Goal: Information Seeking & Learning: Learn about a topic

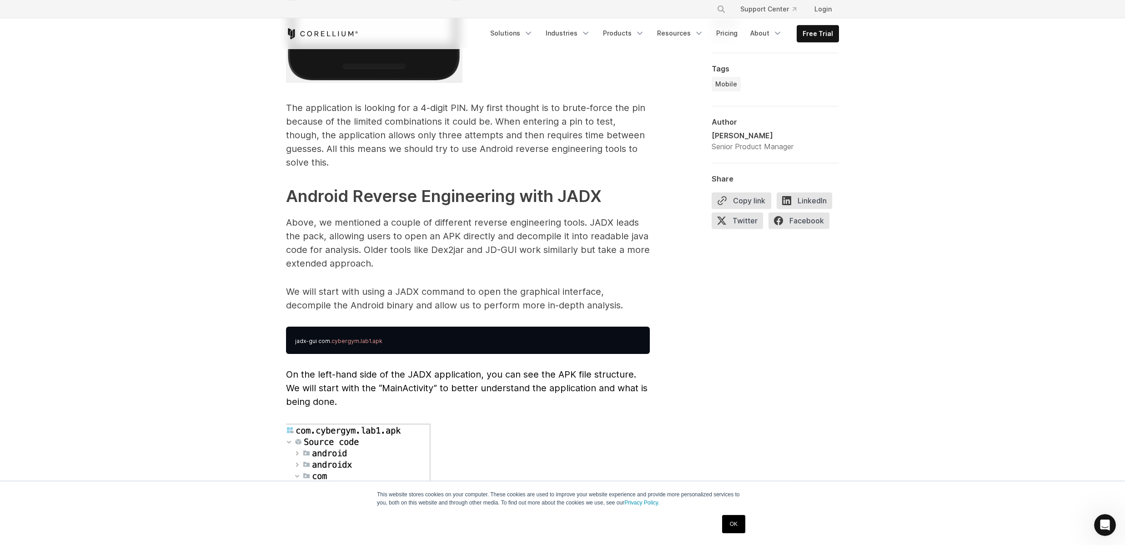
scroll to position [2180, 0]
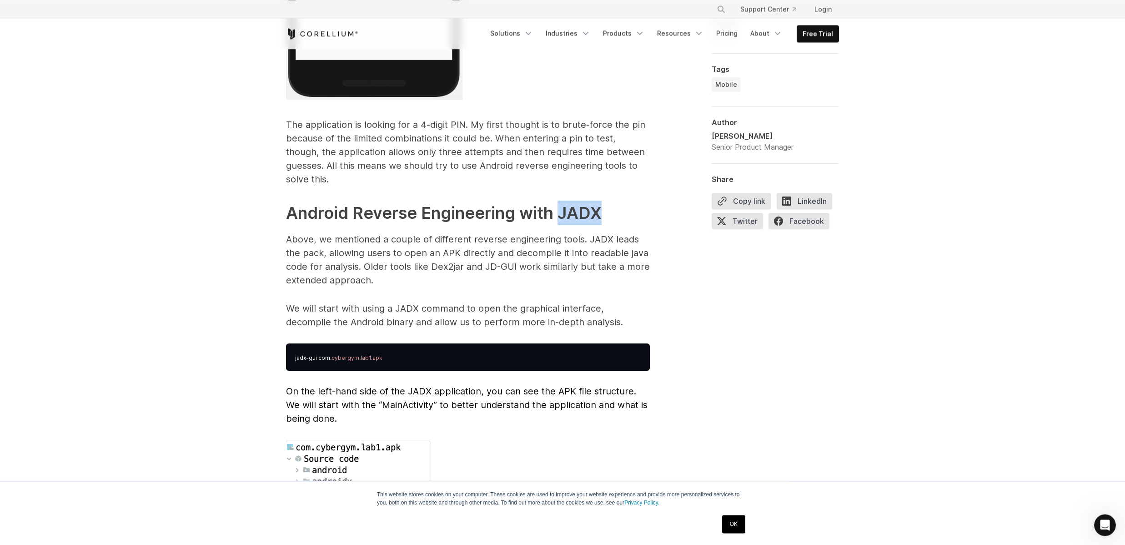
drag, startPoint x: 563, startPoint y: 203, endPoint x: 601, endPoint y: 197, distance: 39.3
click at [601, 203] on strong "Android Reverse Engineering with JADX" at bounding box center [444, 213] width 316 height 20
click at [590, 203] on strong "Android Reverse Engineering with JADX" at bounding box center [444, 213] width 316 height 20
drag, startPoint x: 564, startPoint y: 200, endPoint x: 598, endPoint y: 198, distance: 33.3
click at [598, 203] on strong "Android Reverse Engineering with JADX" at bounding box center [444, 213] width 316 height 20
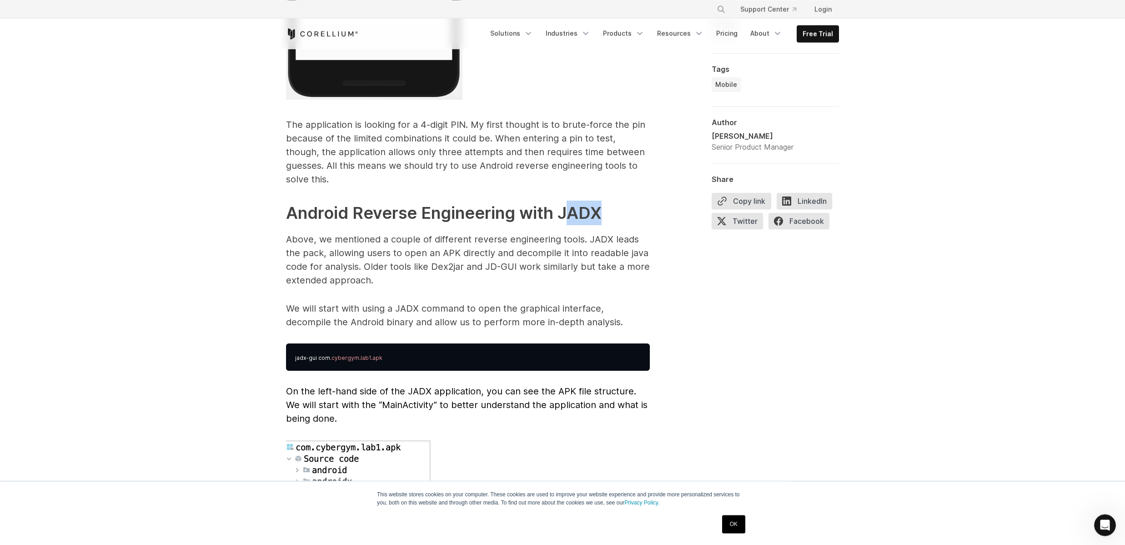
click at [598, 203] on strong "Android Reverse Engineering with JADX" at bounding box center [444, 213] width 316 height 20
drag, startPoint x: 562, startPoint y: 201, endPoint x: 603, endPoint y: 199, distance: 41.4
click at [603, 201] on h2 "Android Reverse Engineering with JADX" at bounding box center [468, 213] width 364 height 25
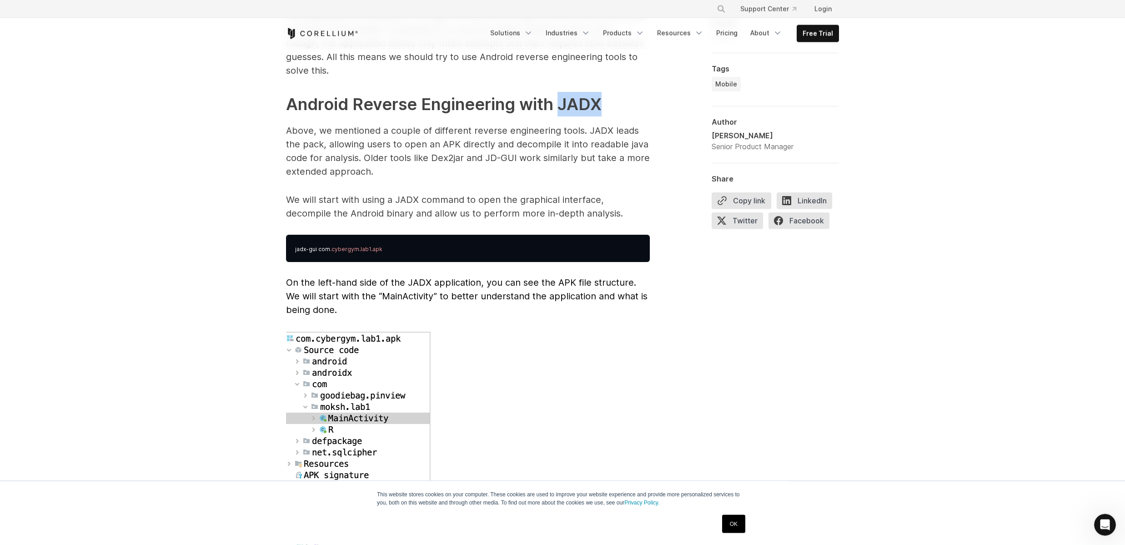
scroll to position [2365, 0]
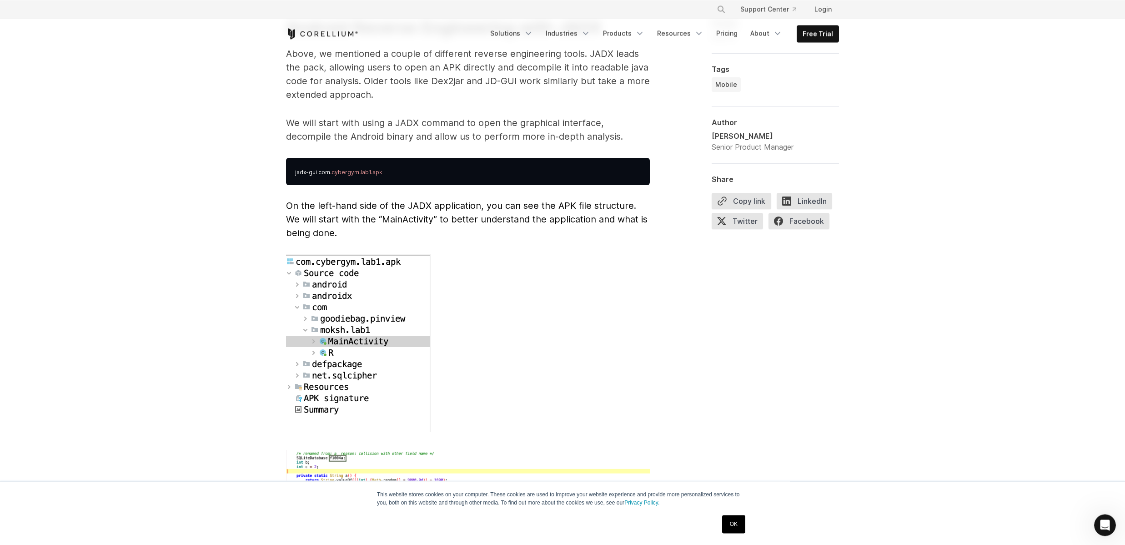
click at [227, 150] on div "Intro to Android Mobile Reverse Engineering A look at the tools, applications, …" at bounding box center [562, 314] width 1125 height 5261
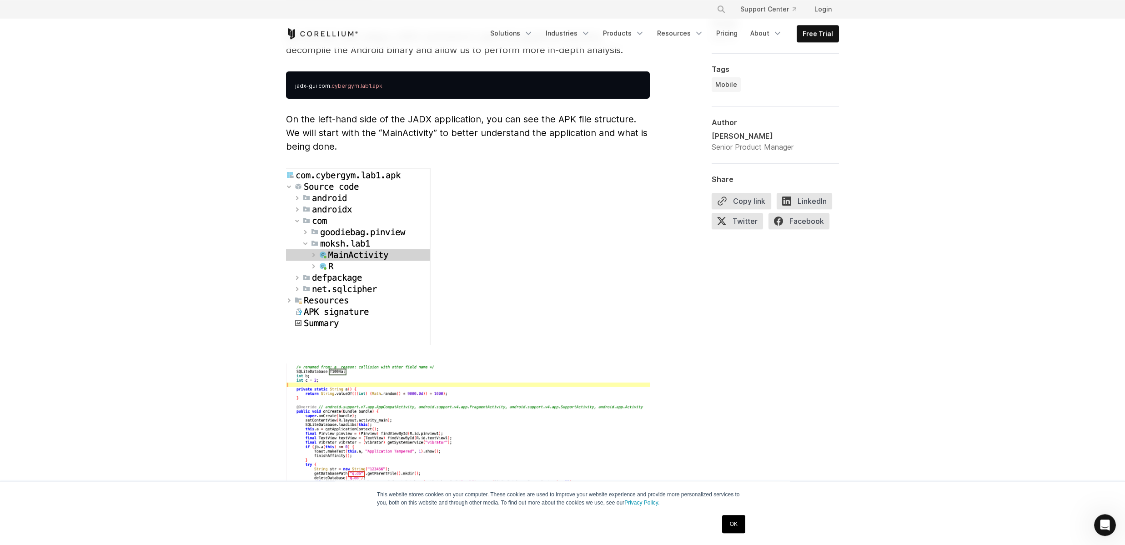
scroll to position [2458, 0]
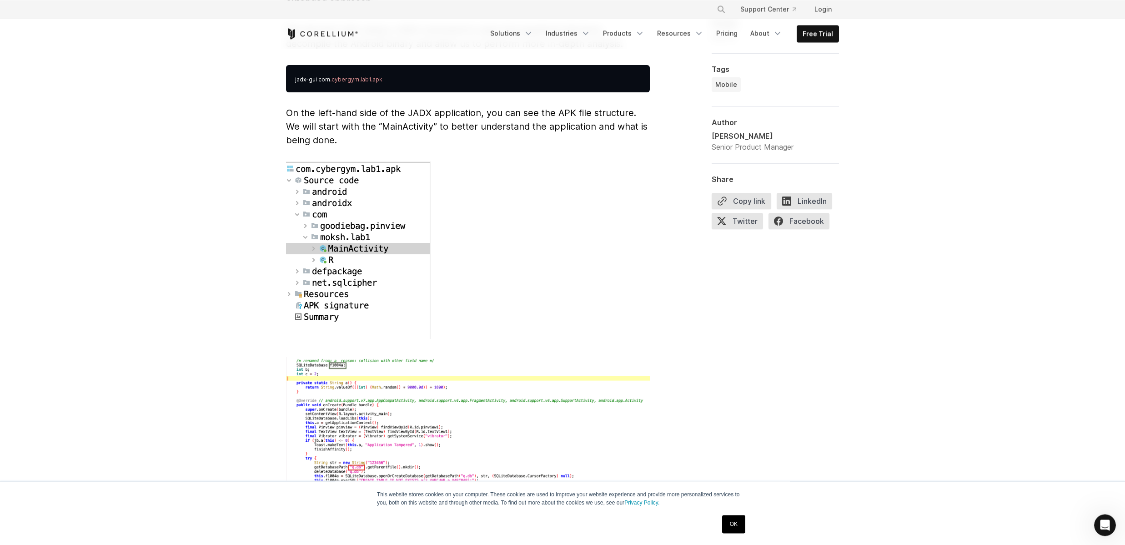
click at [95, 167] on div "Intro to Android Mobile Reverse Engineering A look at the tools, applications, …" at bounding box center [562, 221] width 1125 height 5261
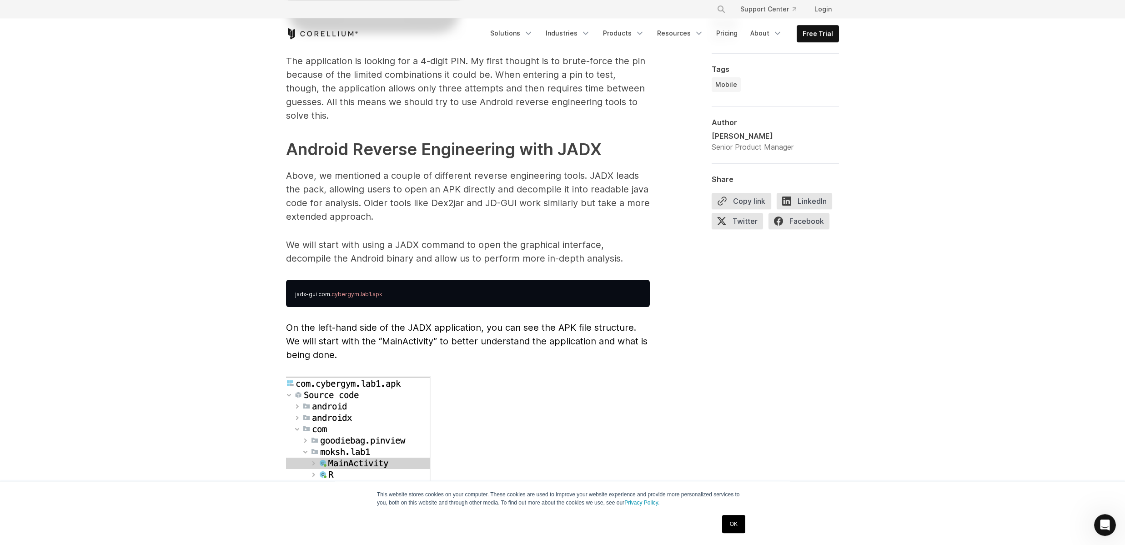
scroll to position [2133, 0]
